Goal: Task Accomplishment & Management: Use online tool/utility

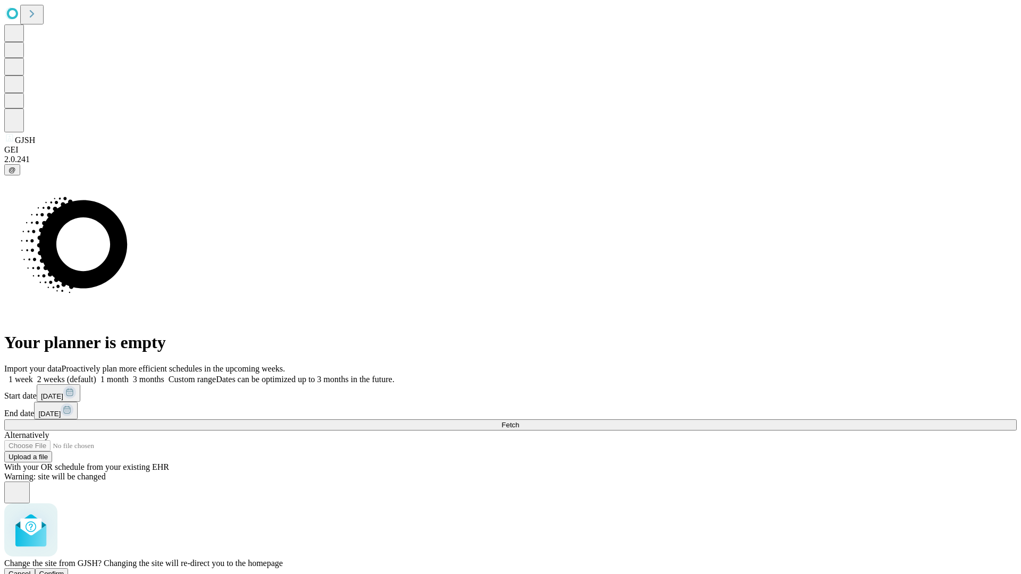
click at [64, 570] on span "Confirm" at bounding box center [51, 574] width 25 height 8
click at [129, 375] on label "1 month" at bounding box center [112, 379] width 32 height 9
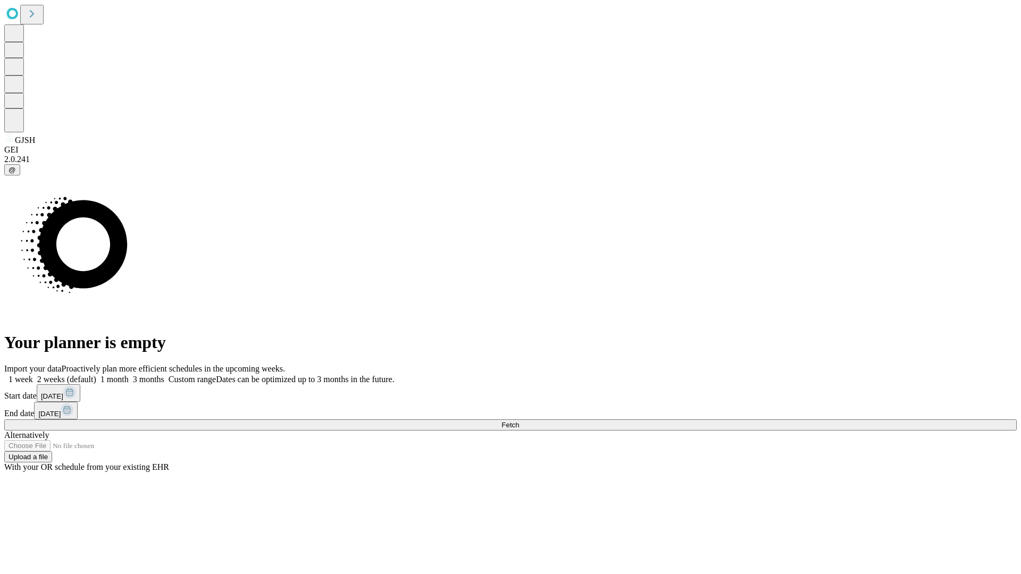
click at [519, 421] on span "Fetch" at bounding box center [510, 425] width 18 height 8
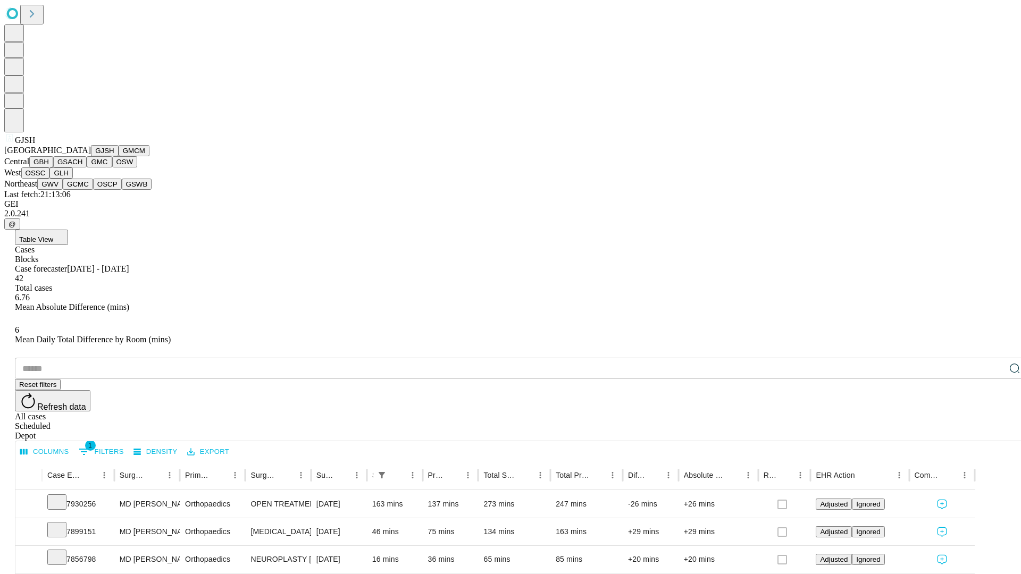
click at [119, 156] on button "GMCM" at bounding box center [134, 150] width 31 height 11
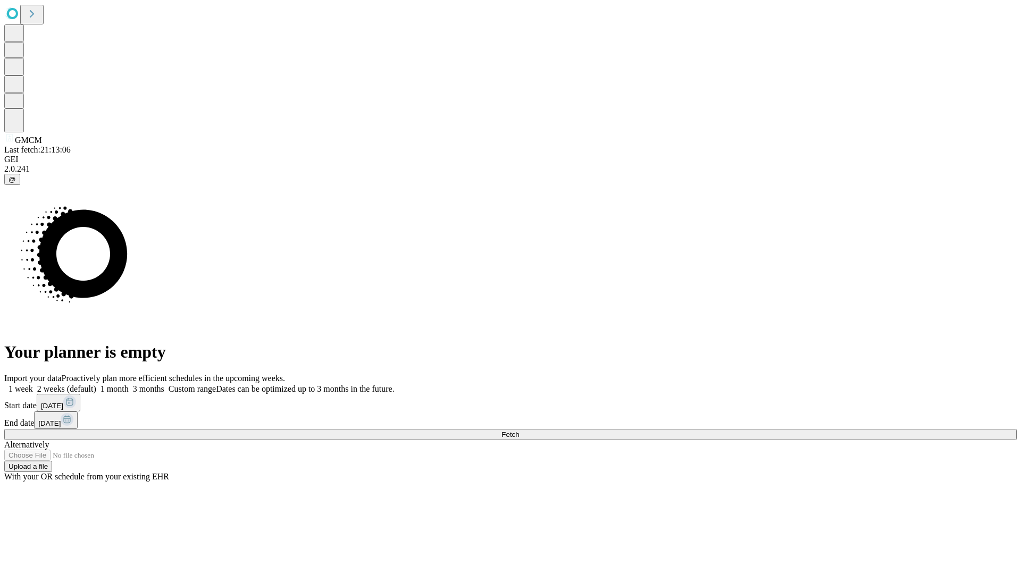
click at [129, 384] on label "1 month" at bounding box center [112, 388] width 32 height 9
click at [519, 431] on span "Fetch" at bounding box center [510, 435] width 18 height 8
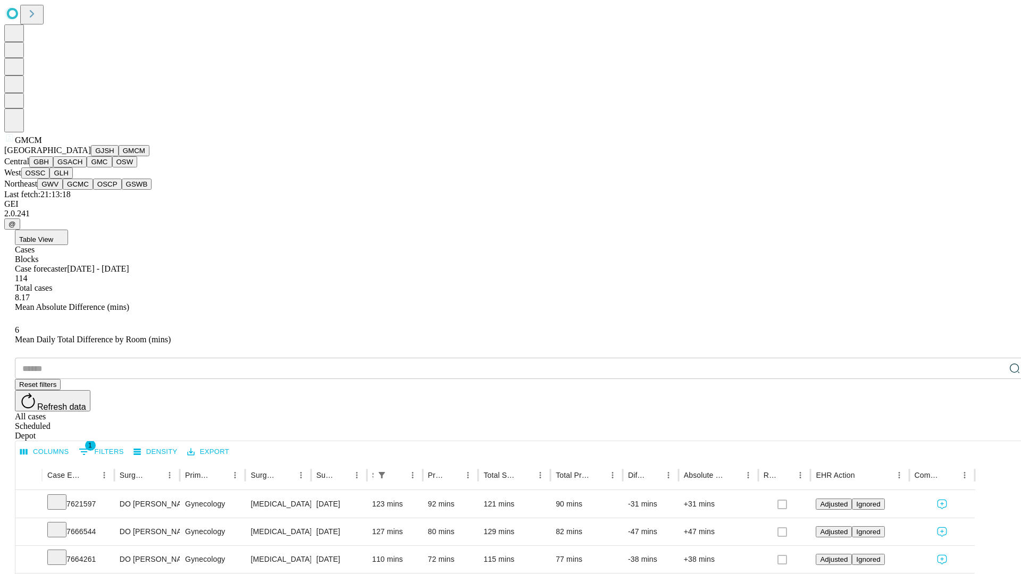
click at [53, 167] on button "GBH" at bounding box center [41, 161] width 24 height 11
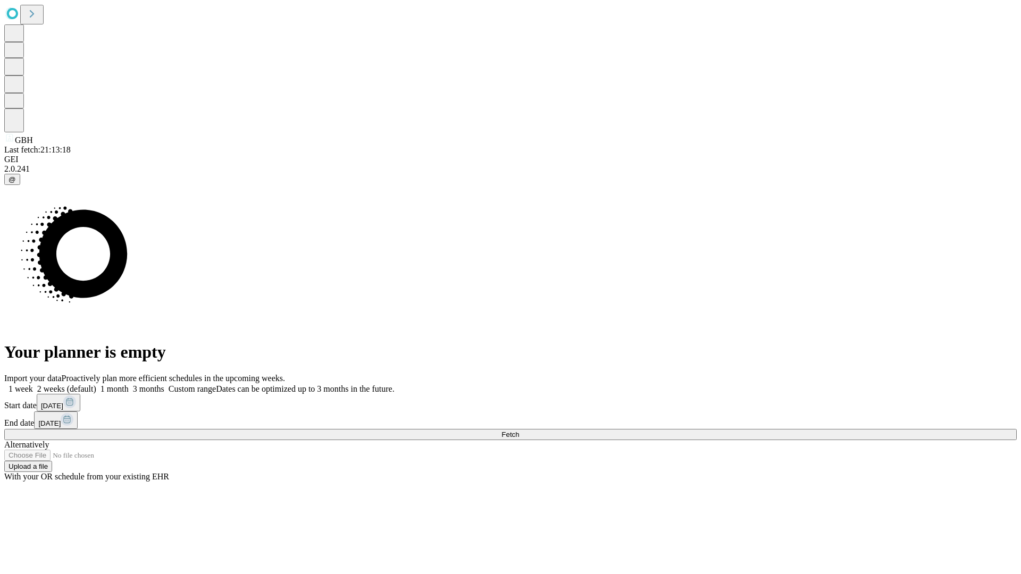
click at [129, 384] on label "1 month" at bounding box center [112, 388] width 32 height 9
click at [519, 431] on span "Fetch" at bounding box center [510, 435] width 18 height 8
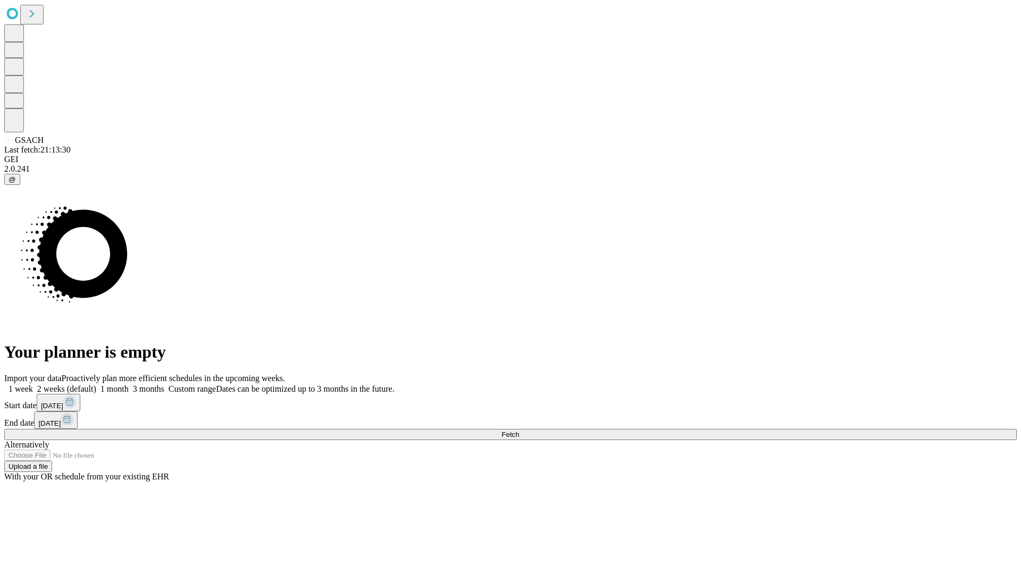
click at [129, 384] on label "1 month" at bounding box center [112, 388] width 32 height 9
click at [519, 431] on span "Fetch" at bounding box center [510, 435] width 18 height 8
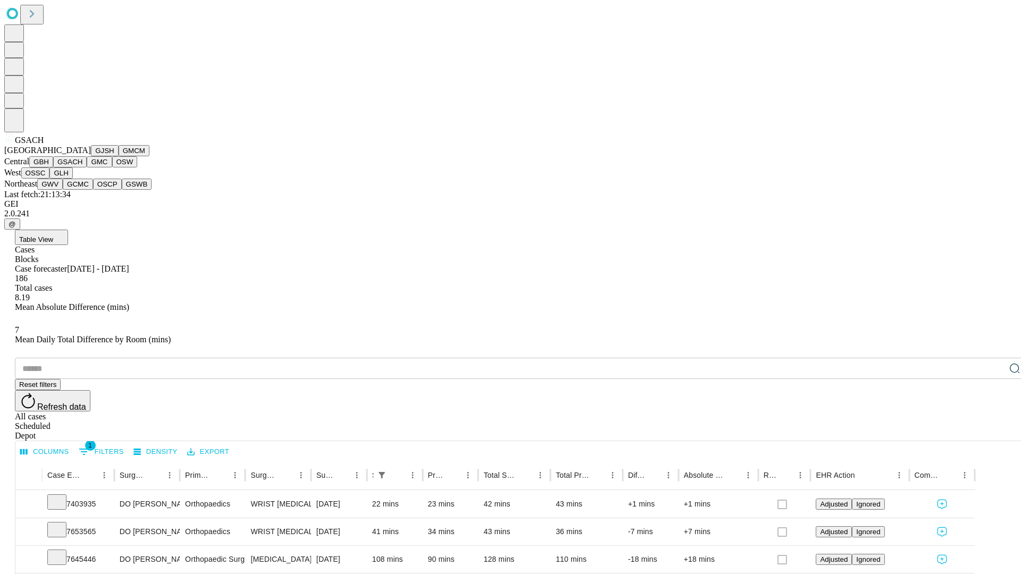
click at [87, 167] on button "GMC" at bounding box center [99, 161] width 25 height 11
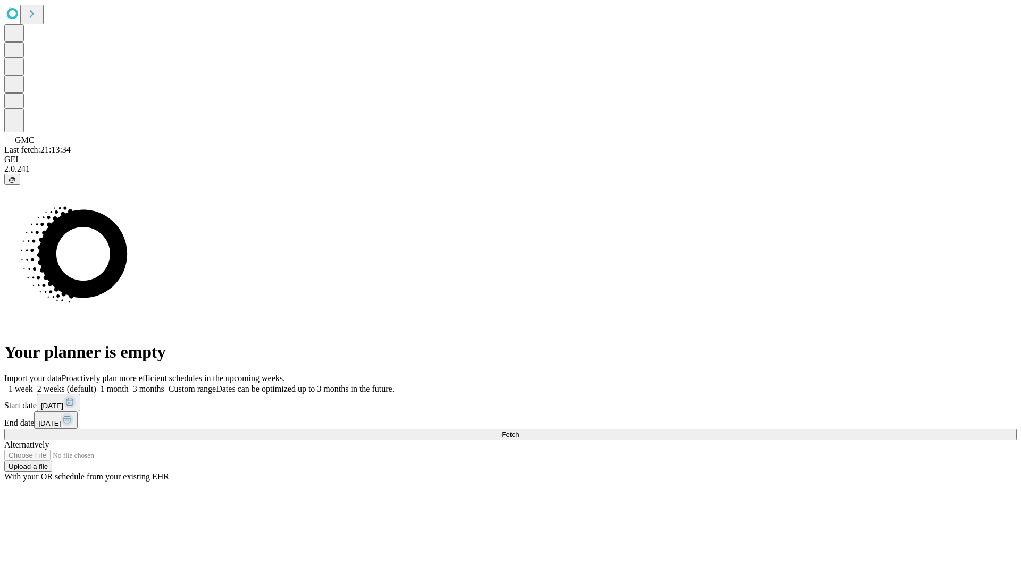
click at [129, 384] on label "1 month" at bounding box center [112, 388] width 32 height 9
click at [519, 431] on span "Fetch" at bounding box center [510, 435] width 18 height 8
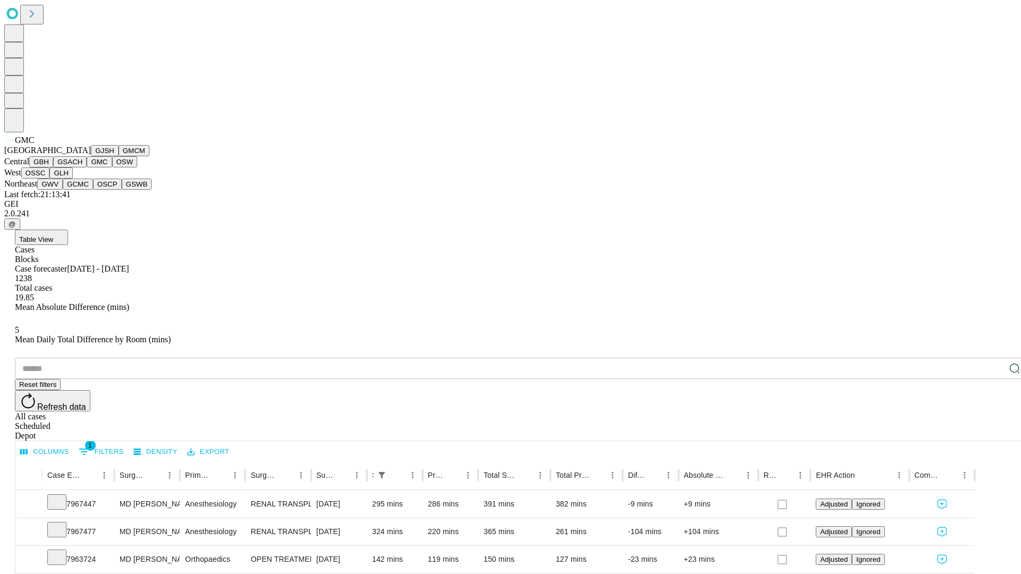
click at [112, 167] on button "OSW" at bounding box center [125, 161] width 26 height 11
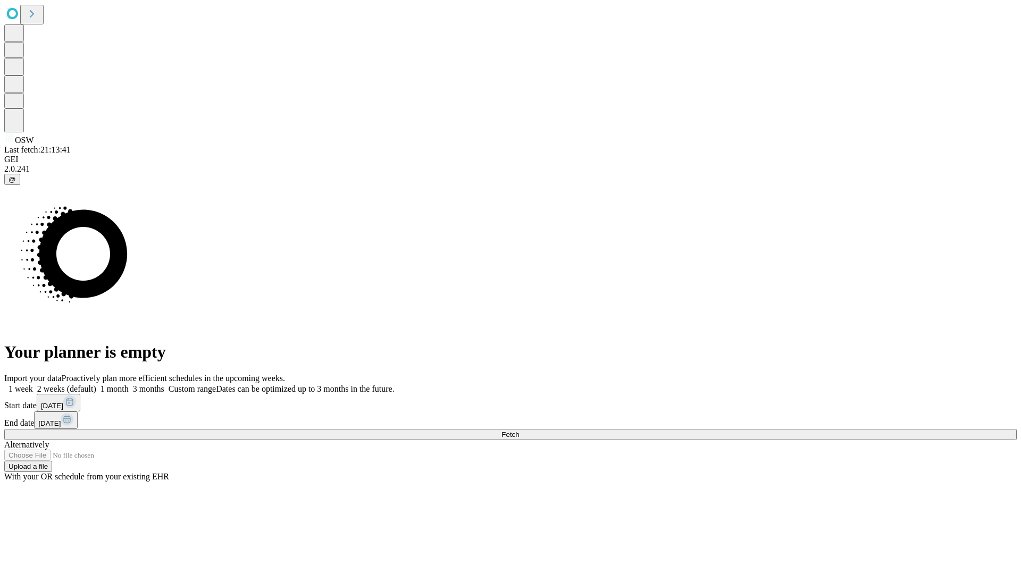
click at [519, 431] on span "Fetch" at bounding box center [510, 435] width 18 height 8
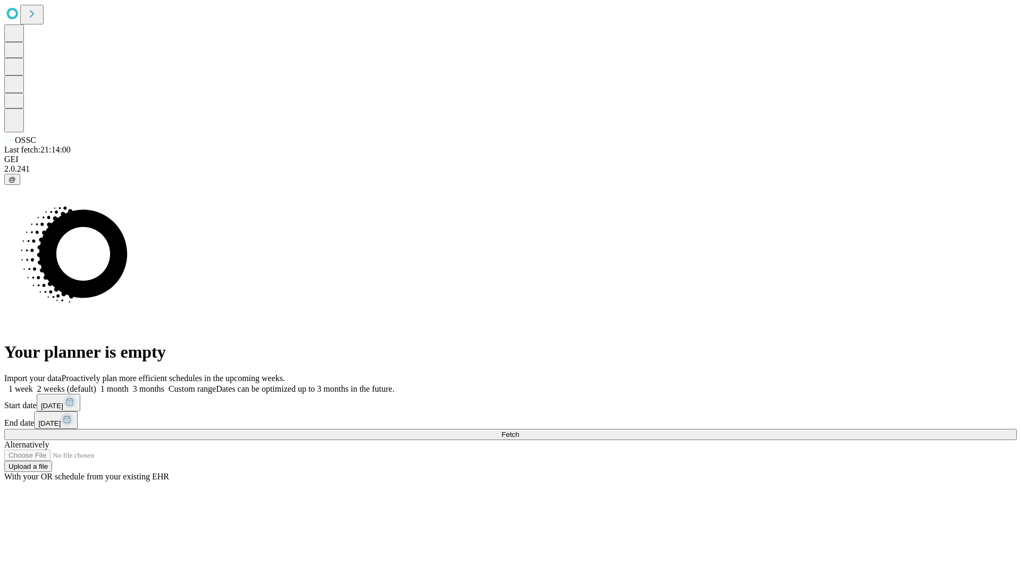
click at [129, 384] on label "1 month" at bounding box center [112, 388] width 32 height 9
click at [519, 431] on span "Fetch" at bounding box center [510, 435] width 18 height 8
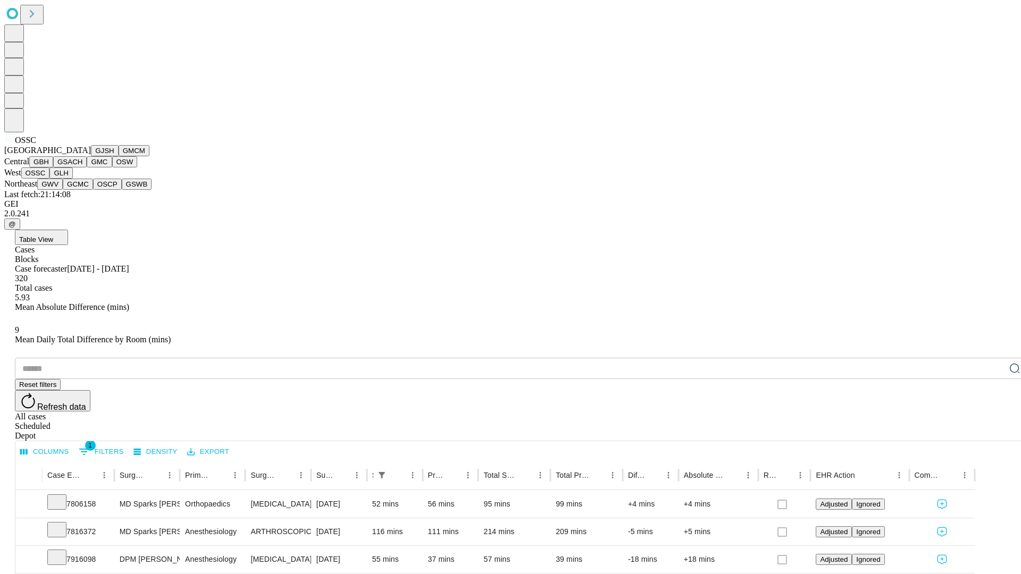
click at [72, 179] on button "GLH" at bounding box center [60, 172] width 23 height 11
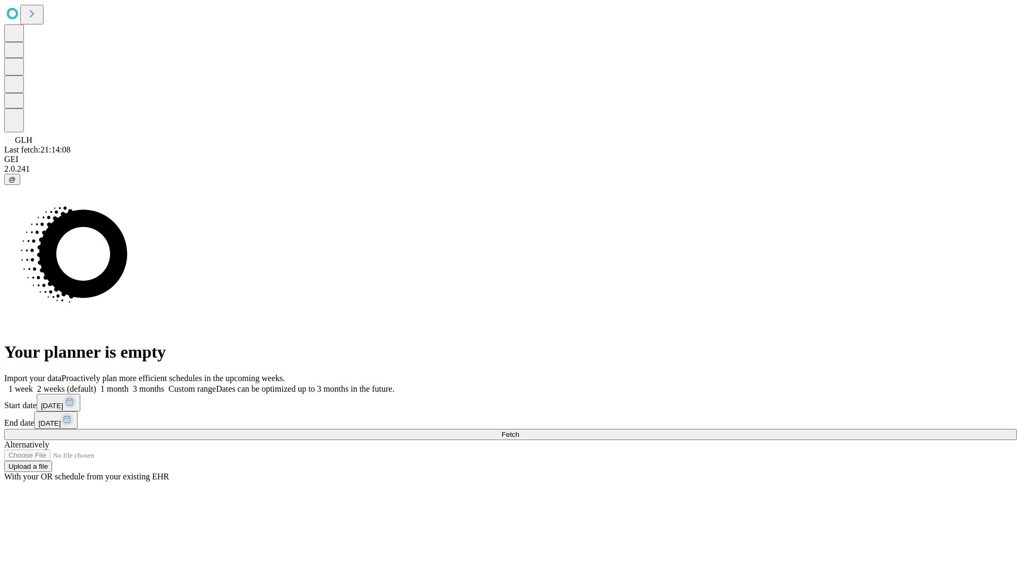
click at [129, 384] on label "1 month" at bounding box center [112, 388] width 32 height 9
click at [519, 431] on span "Fetch" at bounding box center [510, 435] width 18 height 8
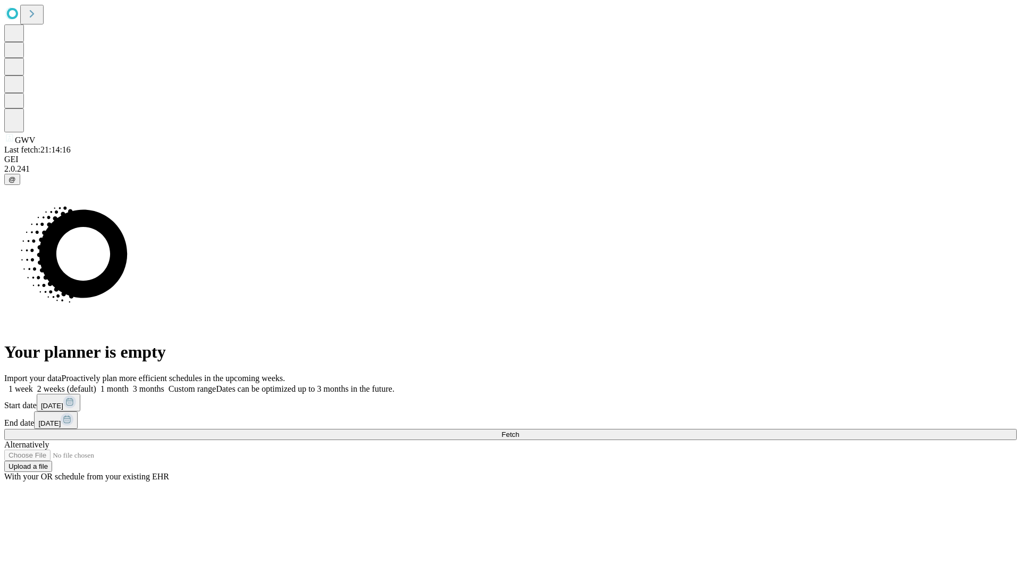
click at [129, 384] on label "1 month" at bounding box center [112, 388] width 32 height 9
click at [519, 431] on span "Fetch" at bounding box center [510, 435] width 18 height 8
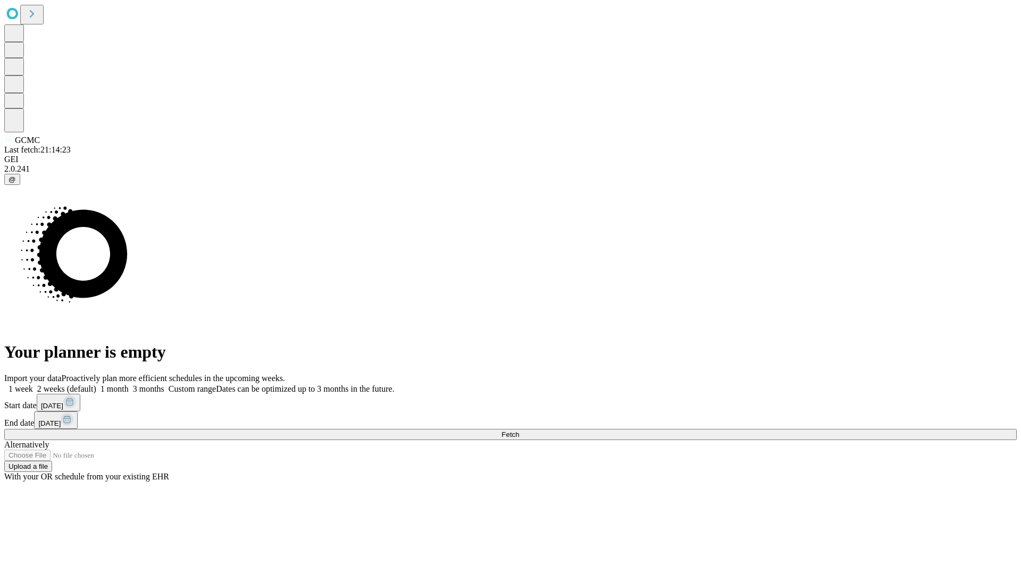
click at [129, 384] on label "1 month" at bounding box center [112, 388] width 32 height 9
click at [519, 431] on span "Fetch" at bounding box center [510, 435] width 18 height 8
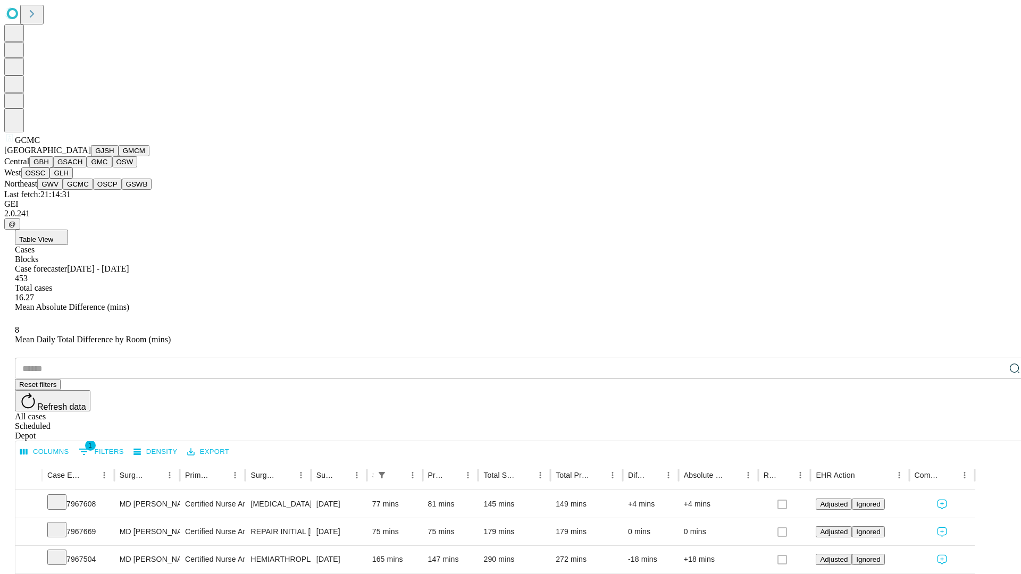
click at [93, 190] on button "OSCP" at bounding box center [107, 184] width 29 height 11
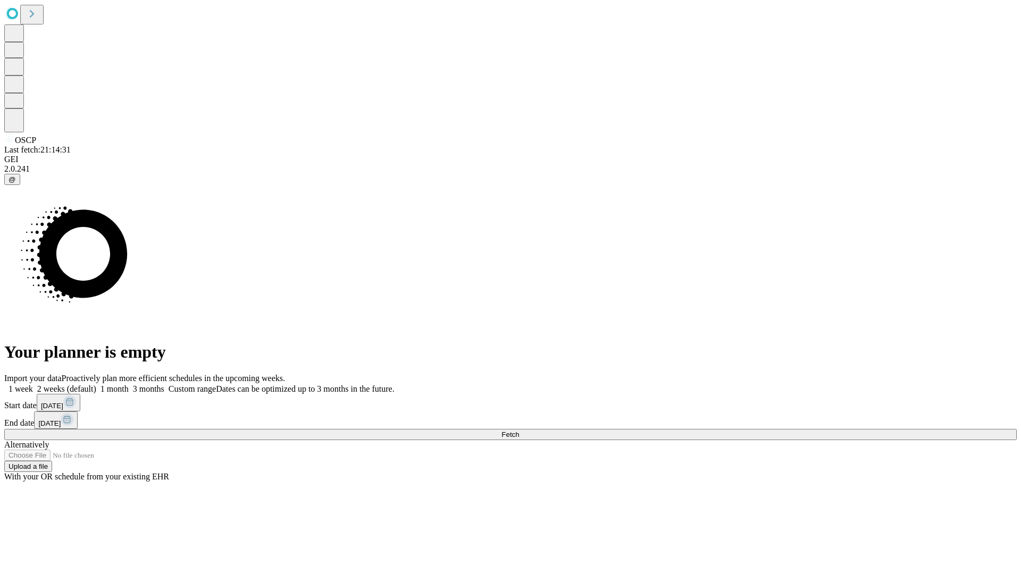
click at [129, 384] on label "1 month" at bounding box center [112, 388] width 32 height 9
click at [519, 431] on span "Fetch" at bounding box center [510, 435] width 18 height 8
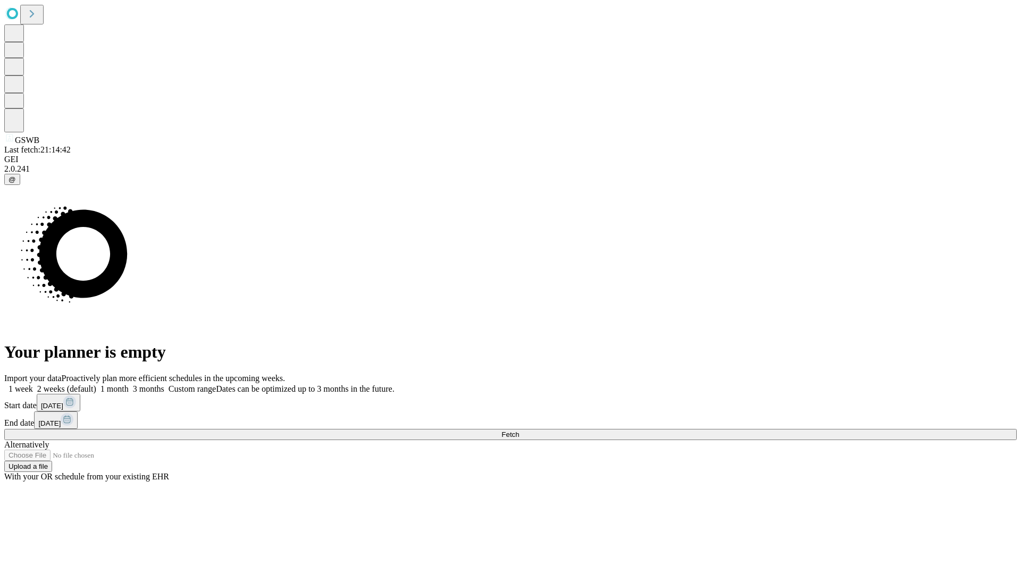
click at [519, 431] on span "Fetch" at bounding box center [510, 435] width 18 height 8
